Goal: Navigation & Orientation: Find specific page/section

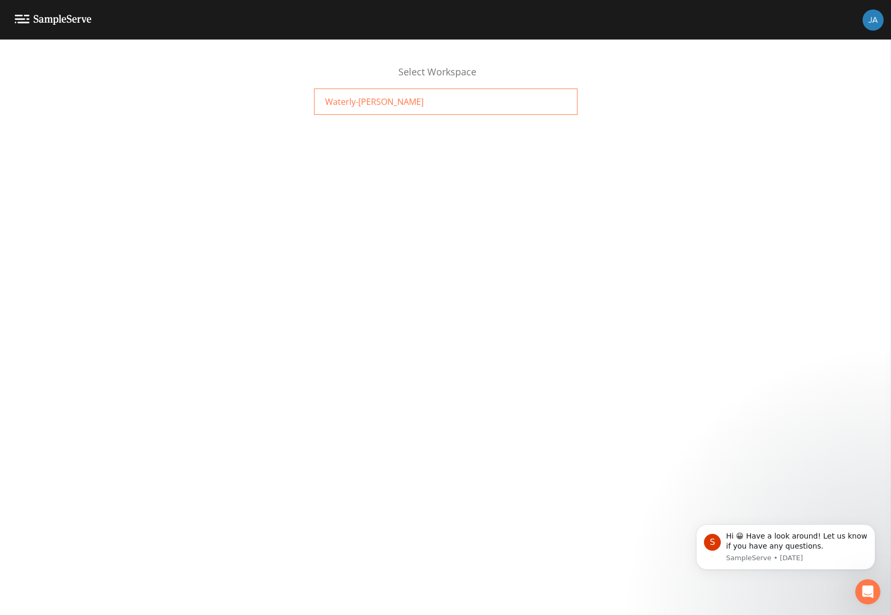
click at [462, 93] on div "Waterly-[PERSON_NAME]" at bounding box center [445, 101] width 263 height 26
